Goal: Transaction & Acquisition: Purchase product/service

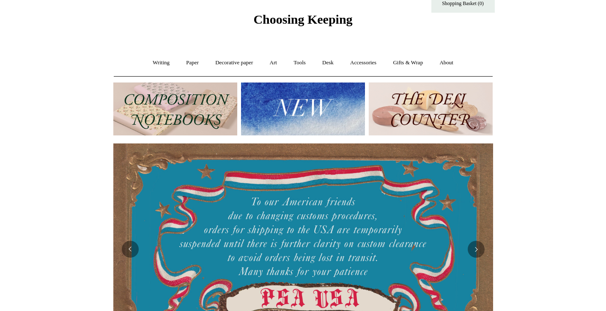
scroll to position [27, 0]
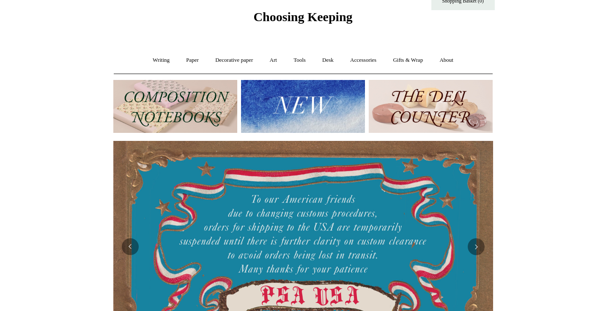
click at [323, 115] on img at bounding box center [303, 106] width 124 height 53
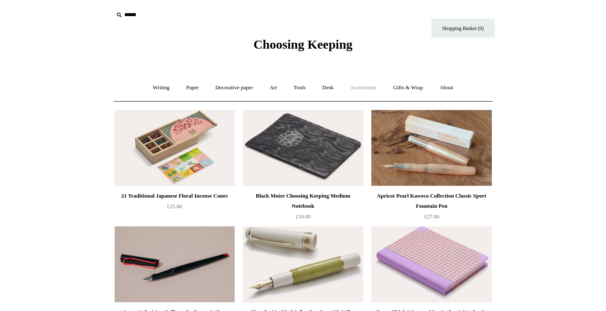
click at [367, 89] on link "Accessories +" at bounding box center [362, 87] width 41 height 22
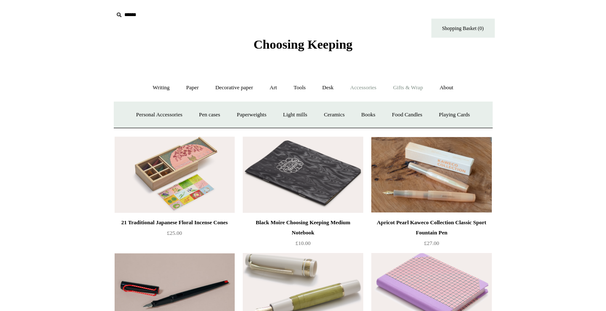
click at [399, 85] on link "Gifts & Wrap +" at bounding box center [407, 87] width 45 height 22
click at [393, 118] on link "Stickers" at bounding box center [390, 115] width 33 height 22
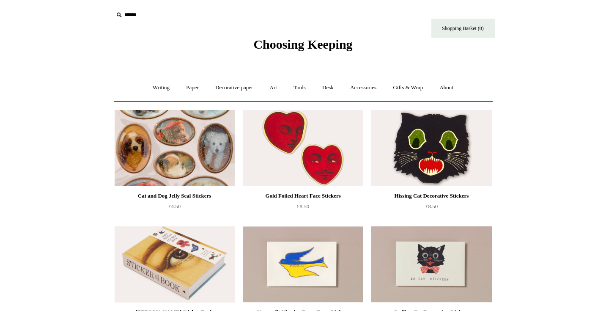
click at [206, 145] on img at bounding box center [175, 148] width 120 height 76
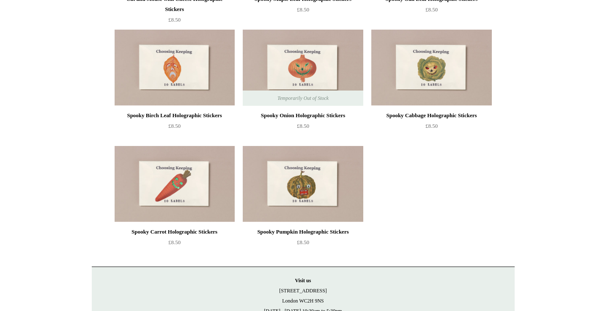
scroll to position [437, 0]
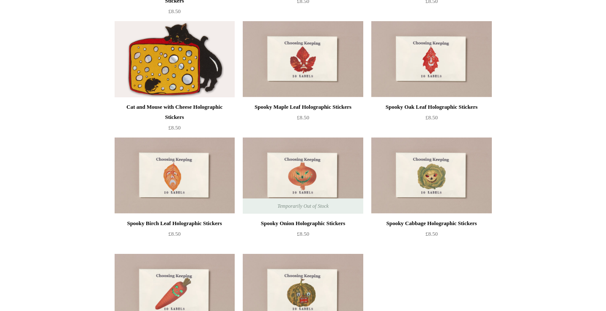
click at [191, 57] on img at bounding box center [175, 59] width 120 height 76
